Goal: Information Seeking & Learning: Learn about a topic

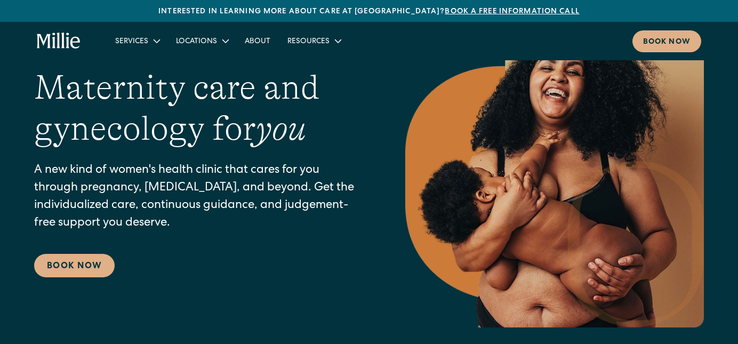
scroll to position [62, 0]
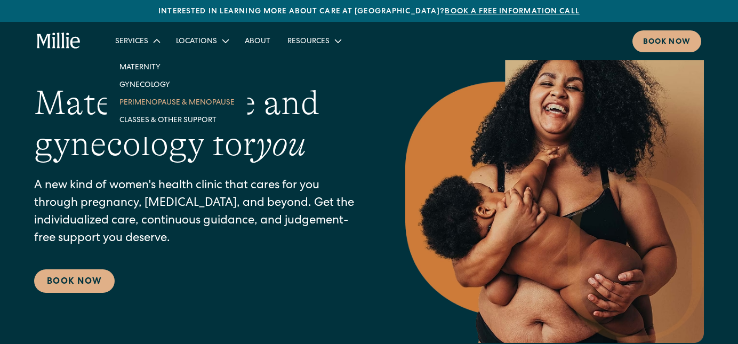
click at [135, 97] on link "Perimenopause & Menopause" at bounding box center [177, 102] width 132 height 18
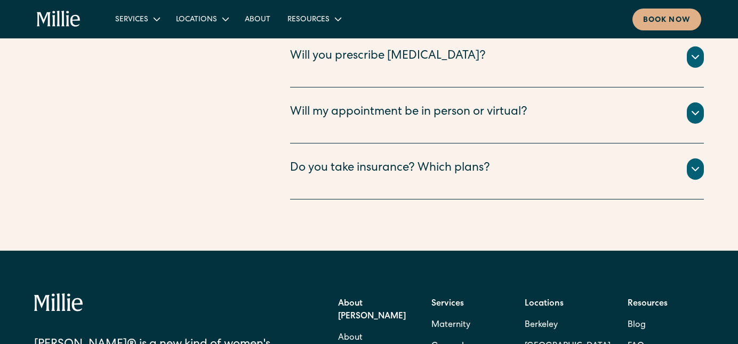
scroll to position [3130, 0]
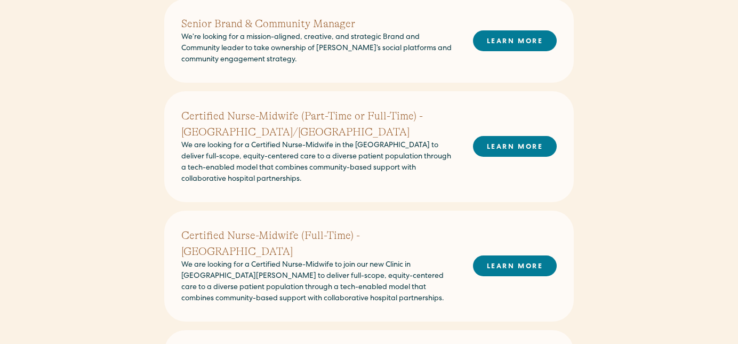
scroll to position [362, 0]
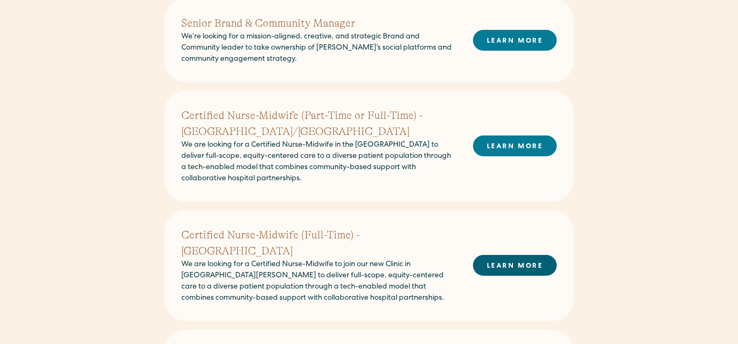
click at [490, 257] on link "LEARN MORE" at bounding box center [515, 265] width 84 height 21
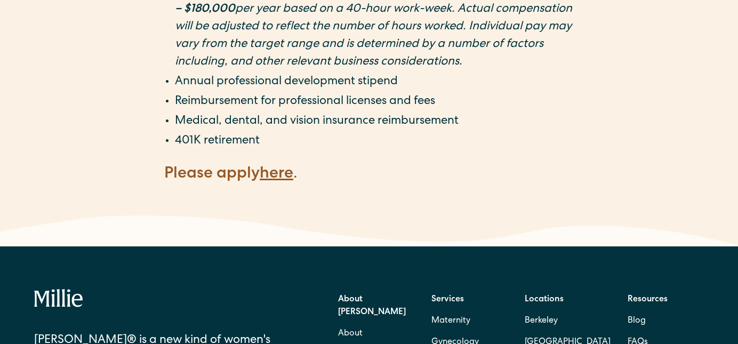
scroll to position [2329, 0]
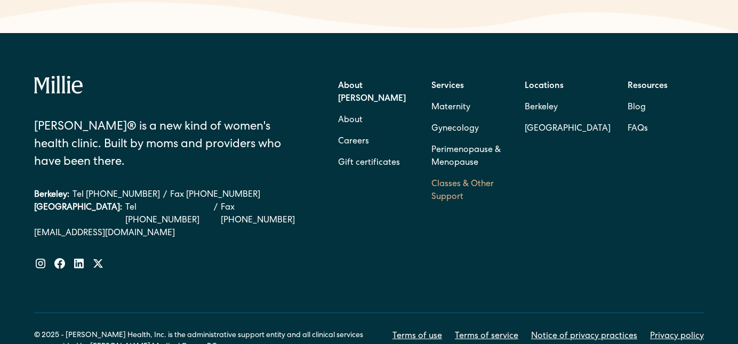
click at [434, 174] on link "Classes & Other Support" at bounding box center [469, 191] width 76 height 34
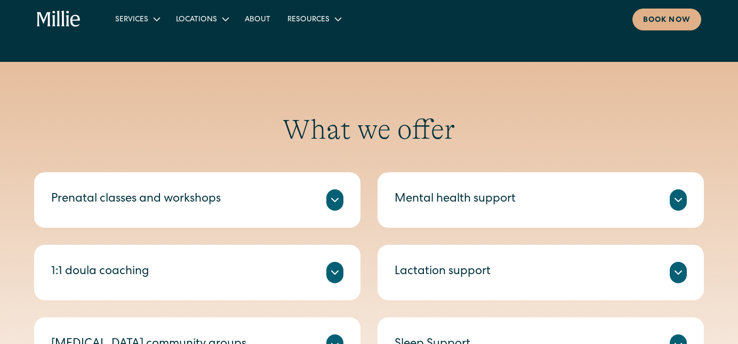
scroll to position [322, 0]
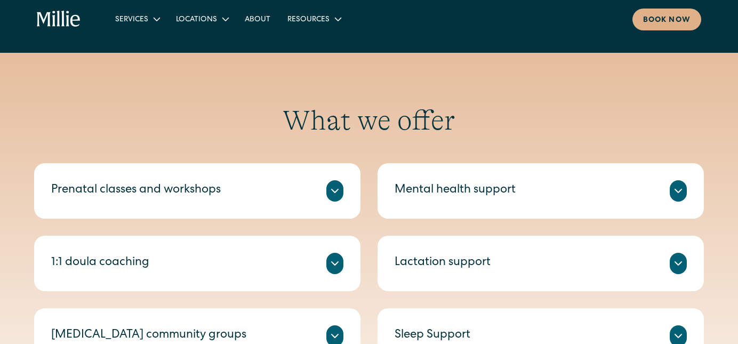
click at [245, 264] on div "1:1 doula coaching" at bounding box center [197, 263] width 292 height 21
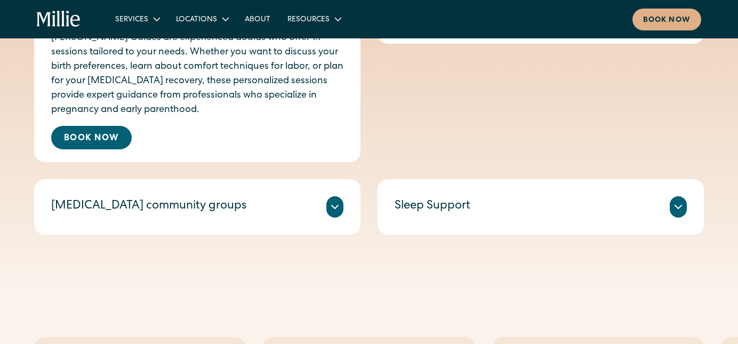
scroll to position [571, 0]
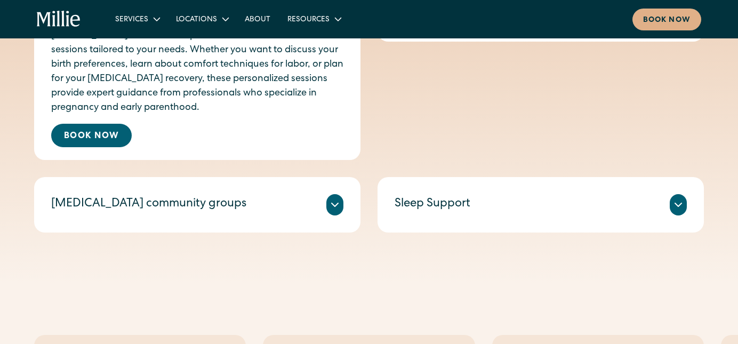
click at [192, 208] on div "[MEDICAL_DATA] community groups" at bounding box center [148, 205] width 195 height 18
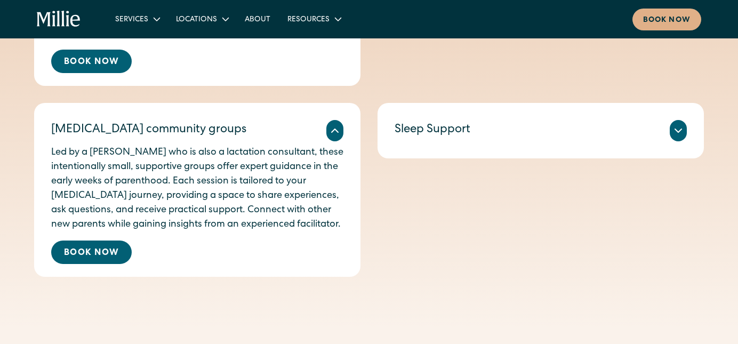
scroll to position [652, 0]
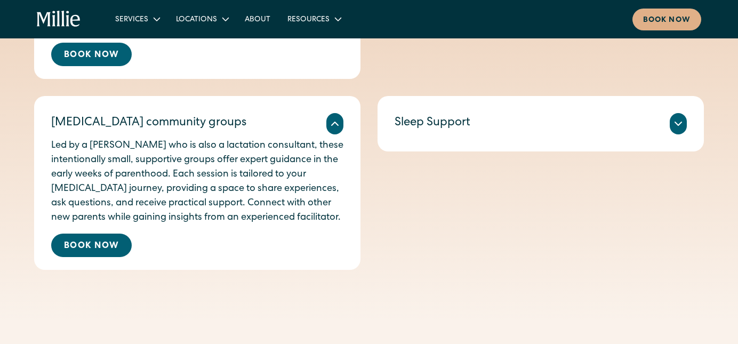
click at [395, 148] on div "Sleep Support Sleep can be one of the biggest challenges in early parenthood. M…" at bounding box center [540, 123] width 326 height 55
click at [392, 119] on div "Sleep Support Sleep can be one of the biggest challenges in early parenthood. M…" at bounding box center [540, 123] width 326 height 55
click at [400, 127] on div "Sleep Support" at bounding box center [432, 124] width 76 height 18
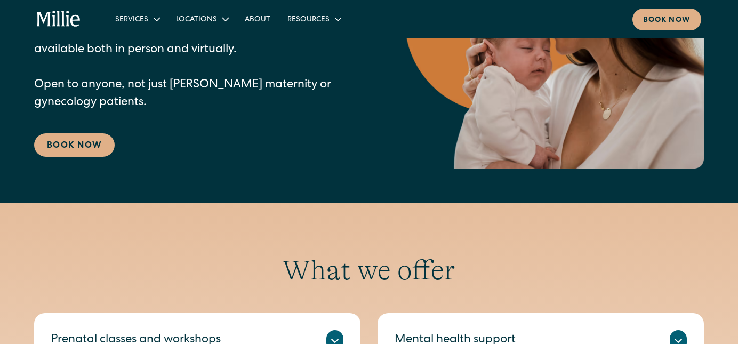
scroll to position [161, 0]
